Goal: Task Accomplishment & Management: Use online tool/utility

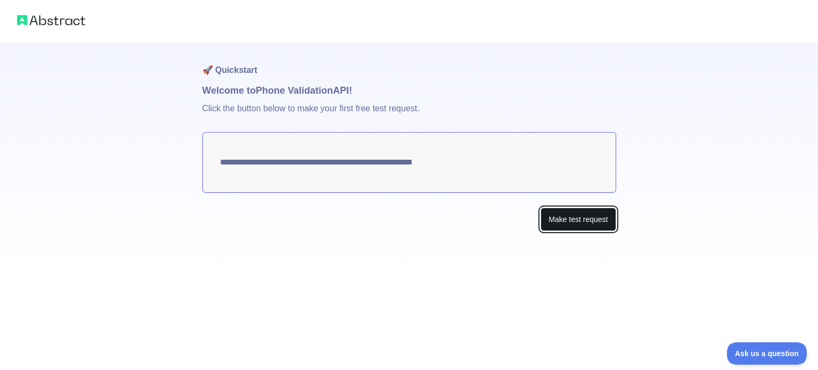
click at [577, 224] on button "Make test request" at bounding box center [577, 220] width 75 height 24
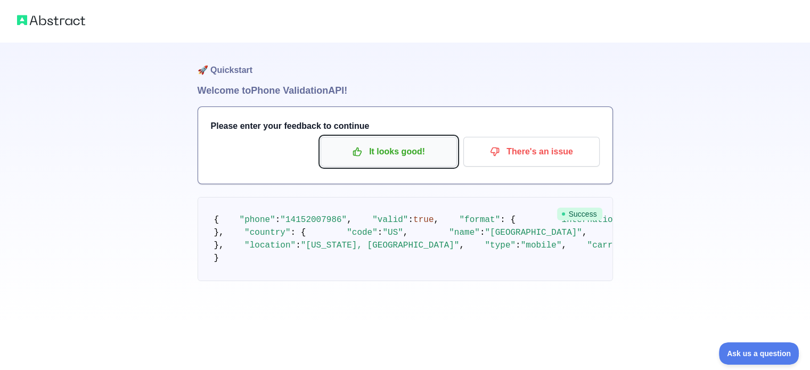
click at [416, 155] on p "It looks good!" at bounding box center [388, 152] width 120 height 18
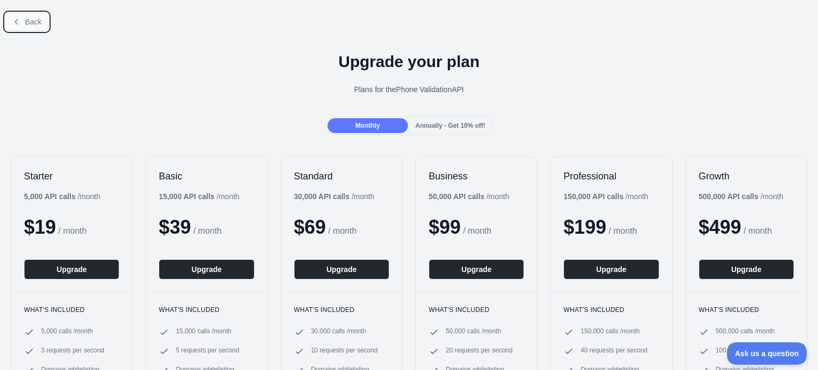
click at [40, 13] on button "Back" at bounding box center [26, 22] width 43 height 18
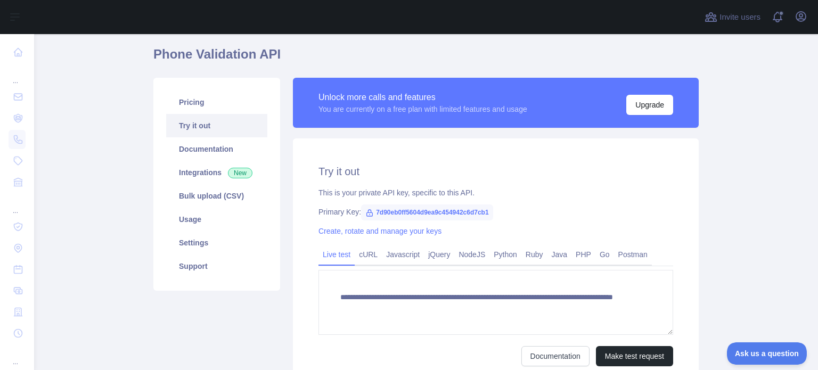
scroll to position [71, 0]
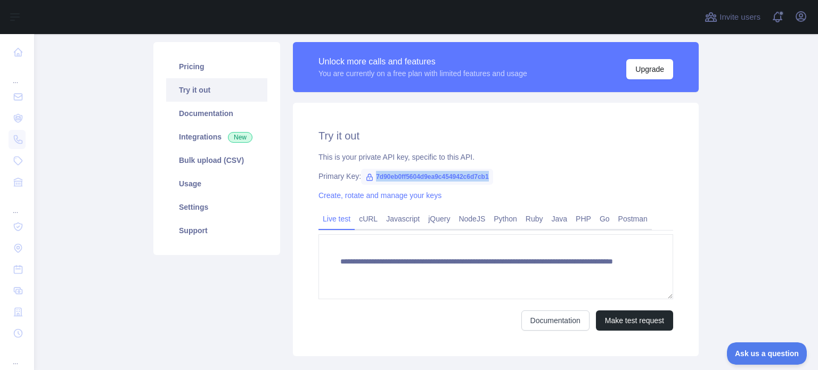
drag, startPoint x: 517, startPoint y: 169, endPoint x: 369, endPoint y: 180, distance: 148.4
click at [369, 180] on div "**********" at bounding box center [496, 229] width 406 height 253
copy span "7d90eb0ff5604d9ea9c454942c6d7cb1"
